Goal: Information Seeking & Learning: Learn about a topic

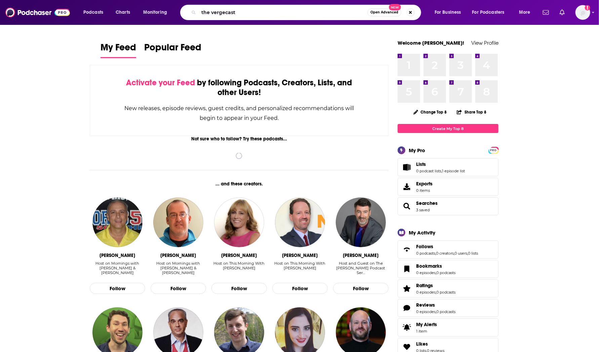
type input "the vergecast"
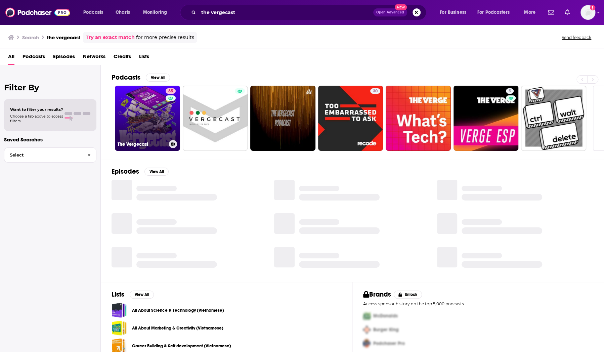
click at [147, 128] on link "85 The Vergecast" at bounding box center [147, 118] width 65 height 65
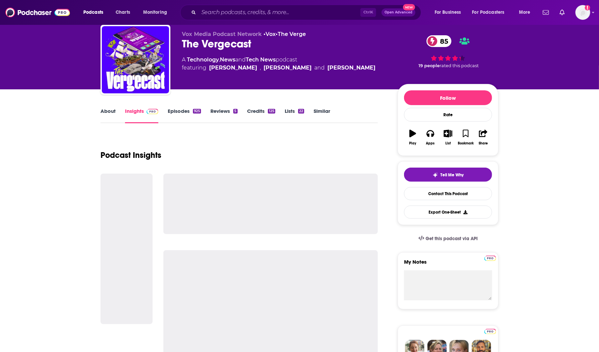
scroll to position [20, 0]
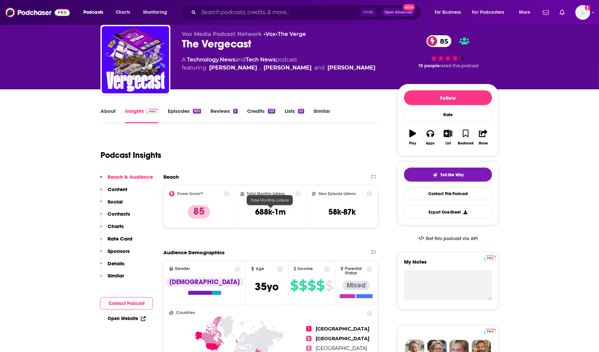
click at [272, 212] on h3 "688k-1m" at bounding box center [270, 212] width 31 height 10
copy div "688k-1m"
click at [230, 15] on input "Search podcasts, credits, & more..." at bounding box center [280, 12] width 162 height 11
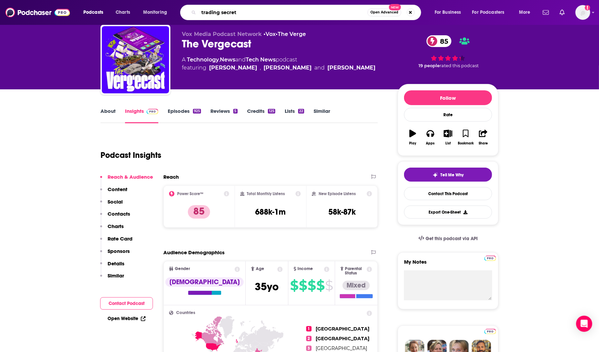
type input "trading secrets"
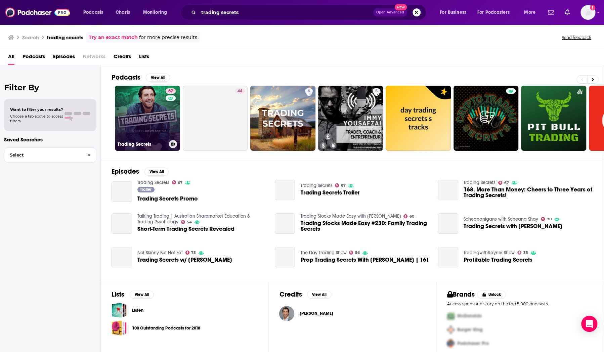
click at [147, 127] on link "67 Trading Secrets" at bounding box center [147, 118] width 65 height 65
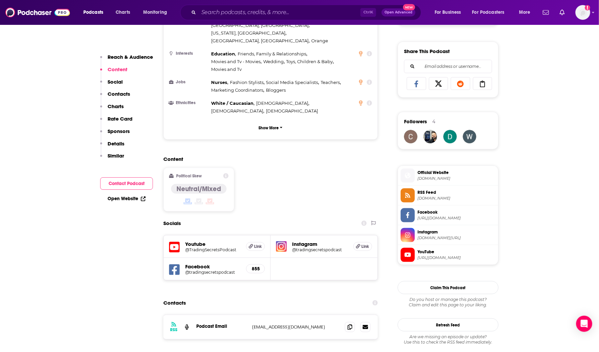
scroll to position [404, 0]
click at [277, 12] on input "Search podcasts, credits, & more..." at bounding box center [280, 12] width 162 height 11
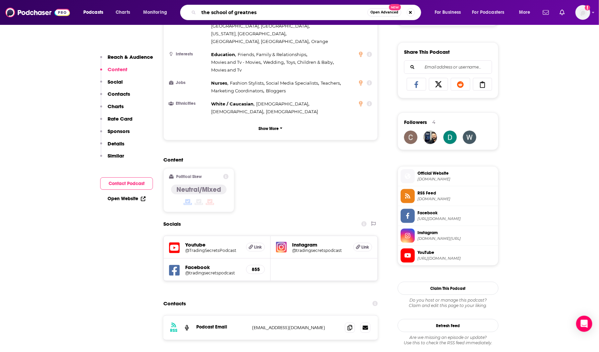
type input "the school of greatness"
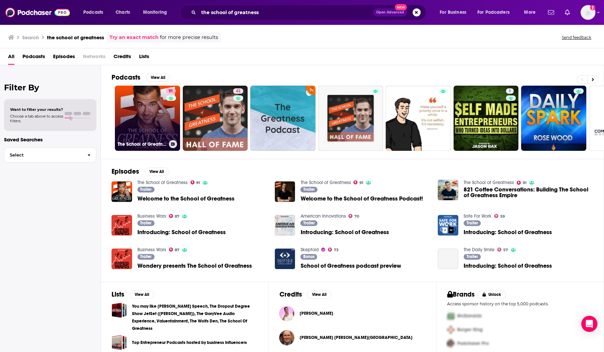
click at [144, 131] on link "91 The School of Greatness" at bounding box center [147, 118] width 65 height 65
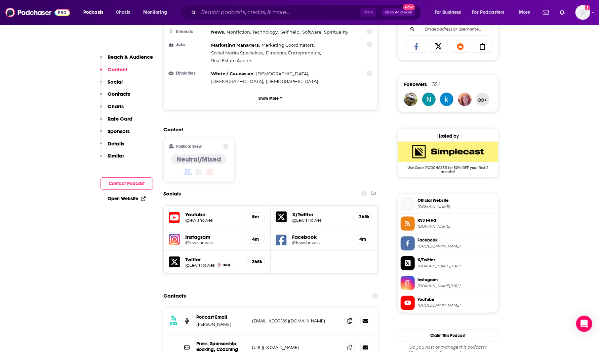
scroll to position [582, 0]
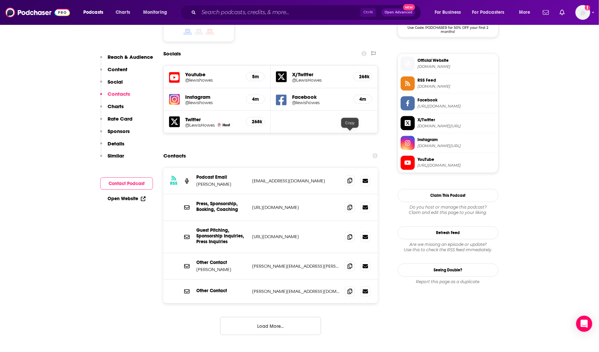
click at [350, 178] on icon at bounding box center [350, 180] width 5 height 5
